Goal: Browse casually: Explore the website without a specific task or goal

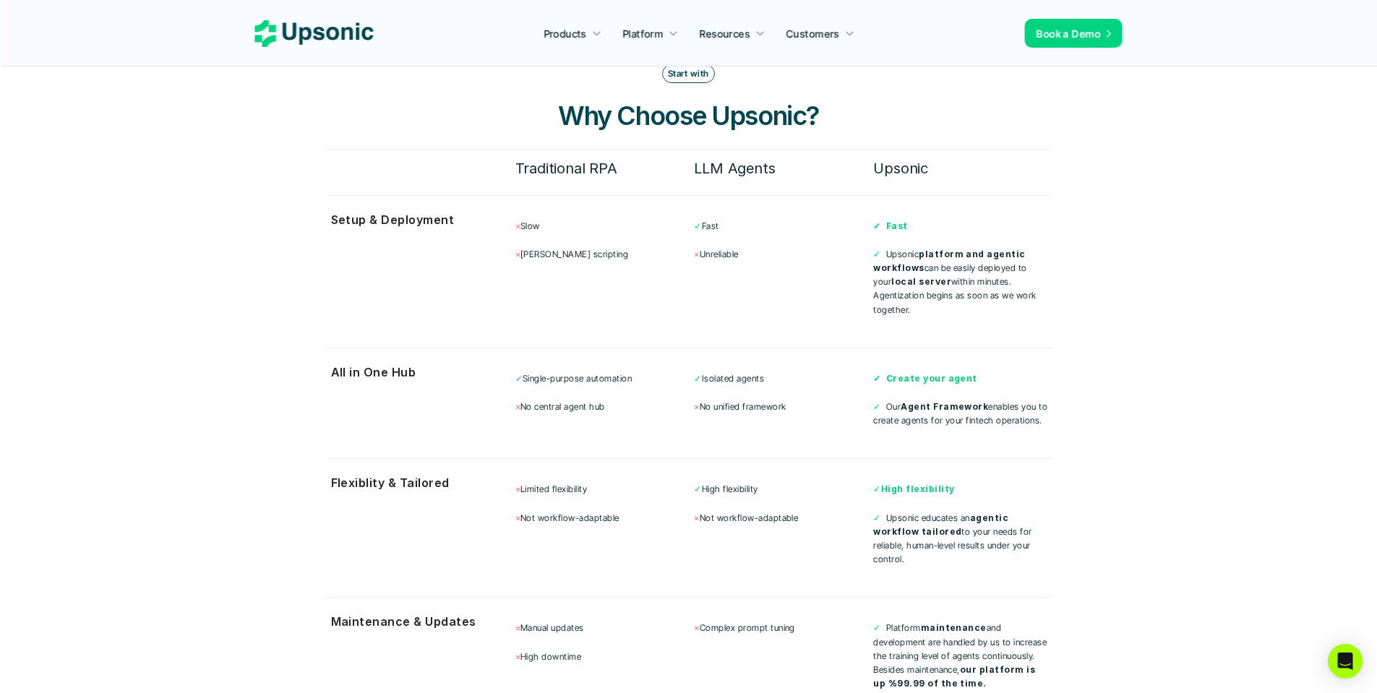
scroll to position [3772, 0]
